Goal: Transaction & Acquisition: Purchase product/service

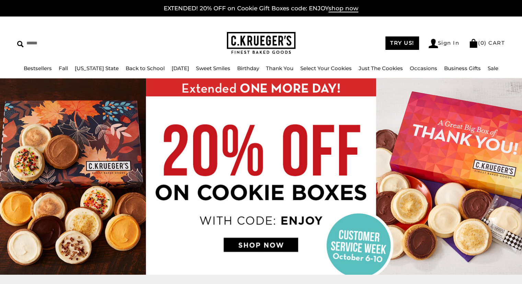
click at [257, 242] on img at bounding box center [261, 176] width 522 height 196
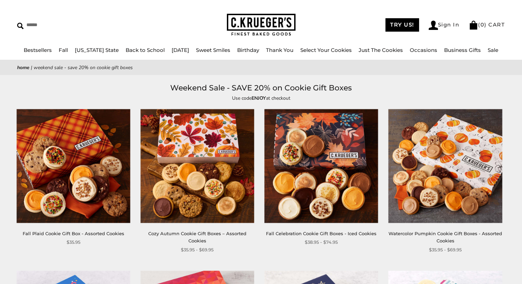
scroll to position [34, 0]
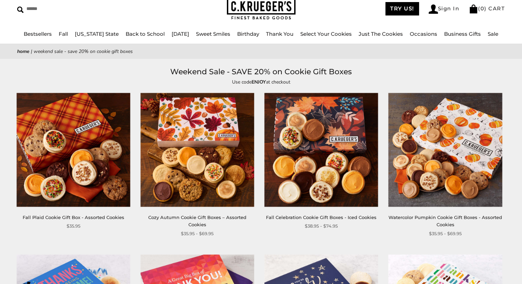
click at [468, 151] on img at bounding box center [446, 150] width 114 height 114
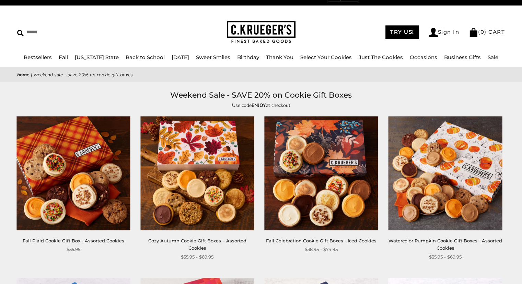
scroll to position [0, 0]
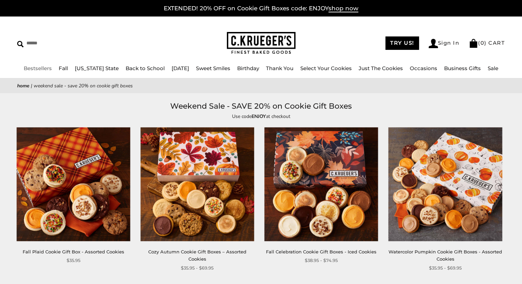
click at [49, 67] on link "Bestsellers" at bounding box center [38, 68] width 28 height 7
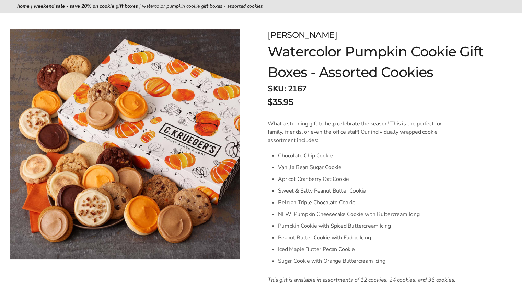
scroll to position [69, 0]
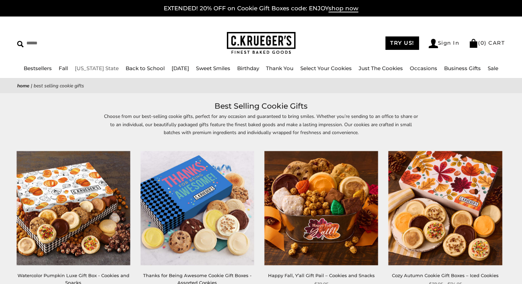
click at [92, 67] on link "[US_STATE] State" at bounding box center [97, 68] width 44 height 7
